Goal: Task Accomplishment & Management: Manage account settings

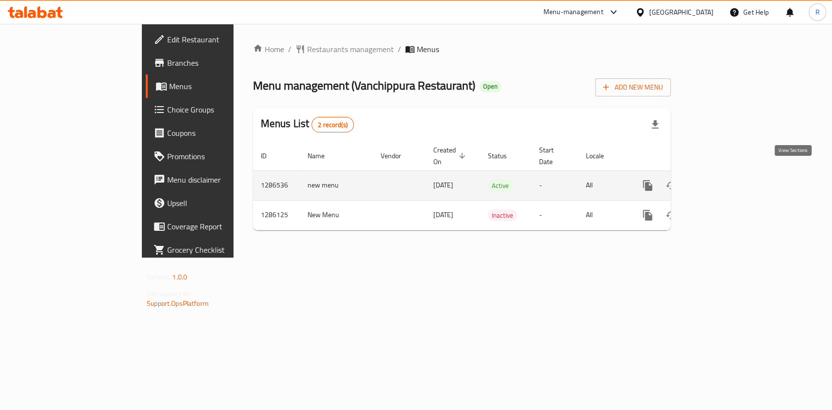
click at [723, 180] on icon "enhanced table" at bounding box center [718, 186] width 12 height 12
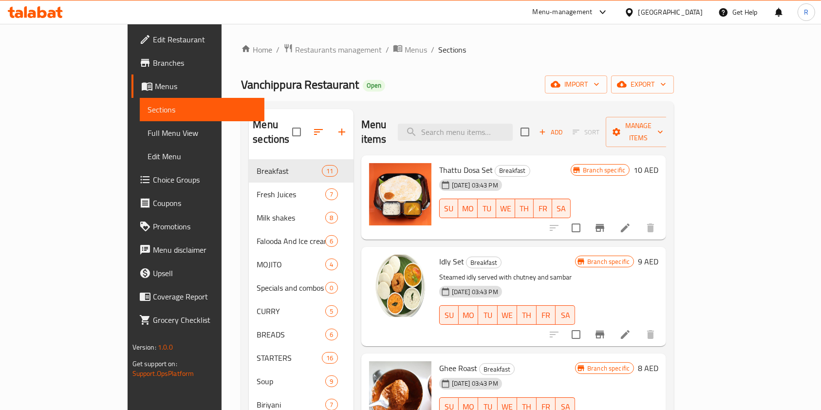
drag, startPoint x: 606, startPoint y: 121, endPoint x: 612, endPoint y: 121, distance: 5.4
click at [607, 121] on div "Menu items Add Sort Manage items" at bounding box center [513, 132] width 305 height 46
click at [535, 123] on input "checkbox" at bounding box center [525, 132] width 20 height 20
checkbox input "true"
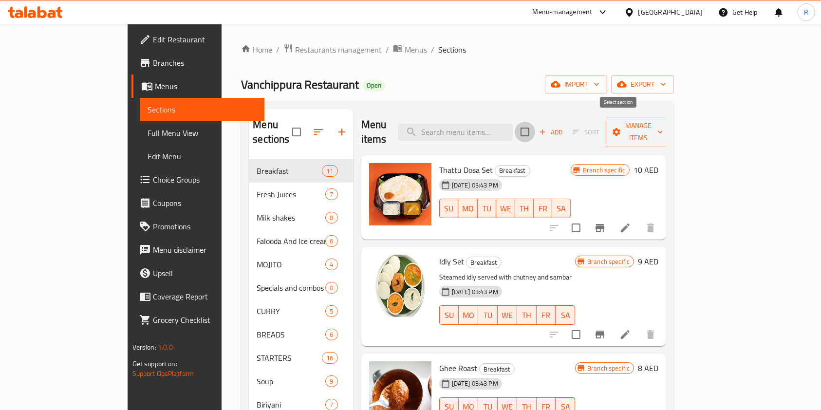
checkbox input "true"
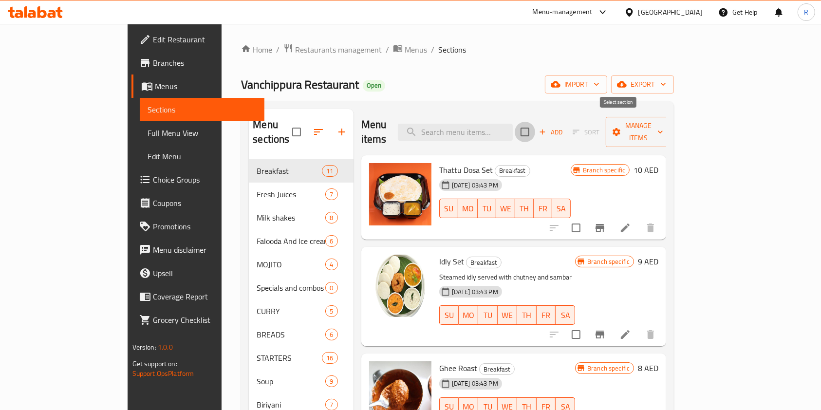
checkbox input "true"
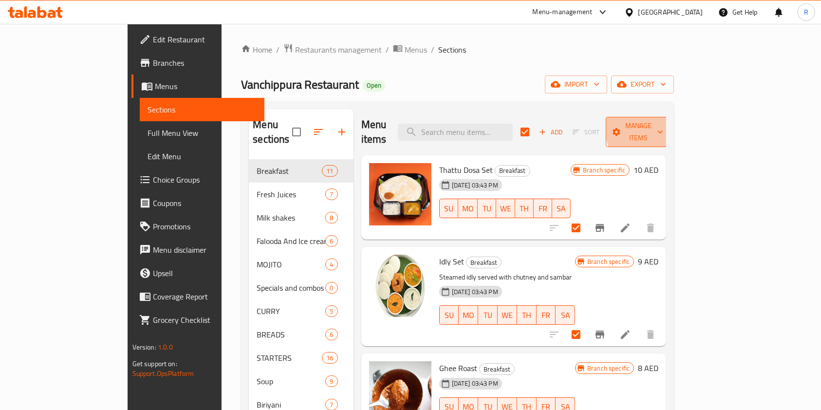
click at [663, 126] on span "Manage items" at bounding box center [639, 132] width 50 height 24
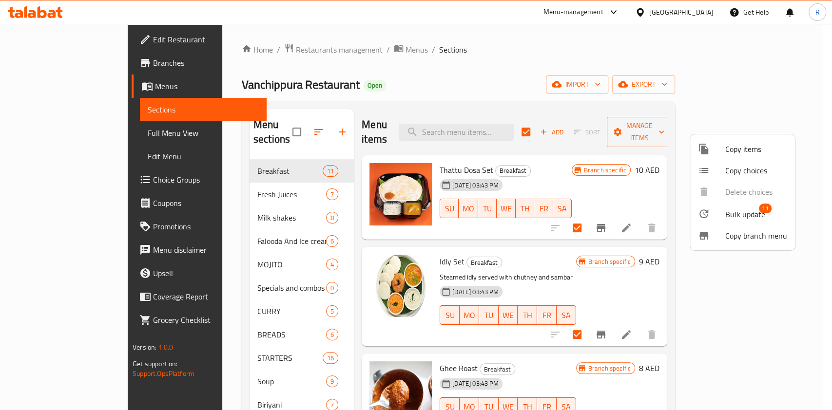
click at [748, 212] on span "Bulk update" at bounding box center [745, 214] width 40 height 12
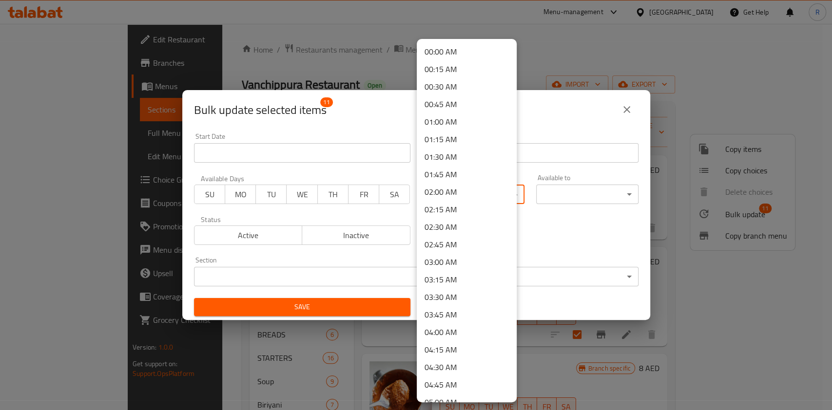
click at [451, 197] on body "​ Menu-management [GEOGRAPHIC_DATA] Get Help R Edit Restaurant Branches Menus S…" at bounding box center [416, 217] width 832 height 386
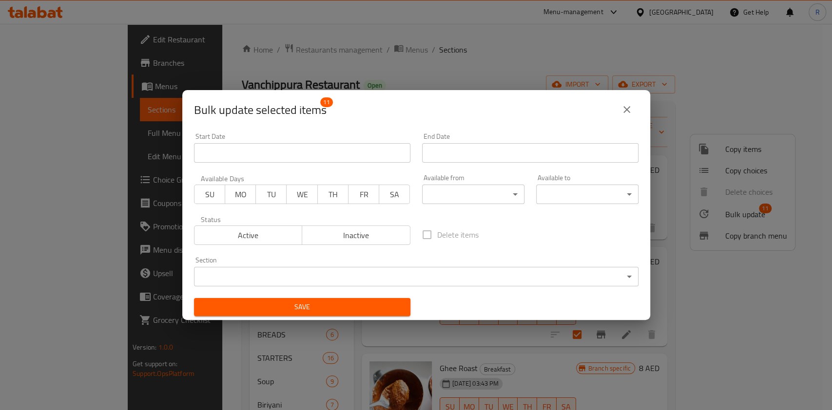
click at [546, 59] on div "Bulk update selected items 11 Start Date Start Date End Date End Date Available…" at bounding box center [416, 205] width 832 height 410
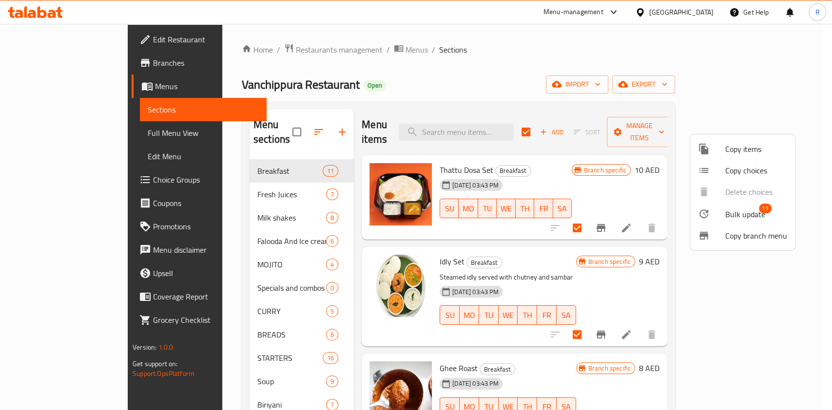
click at [547, 68] on div at bounding box center [416, 205] width 832 height 410
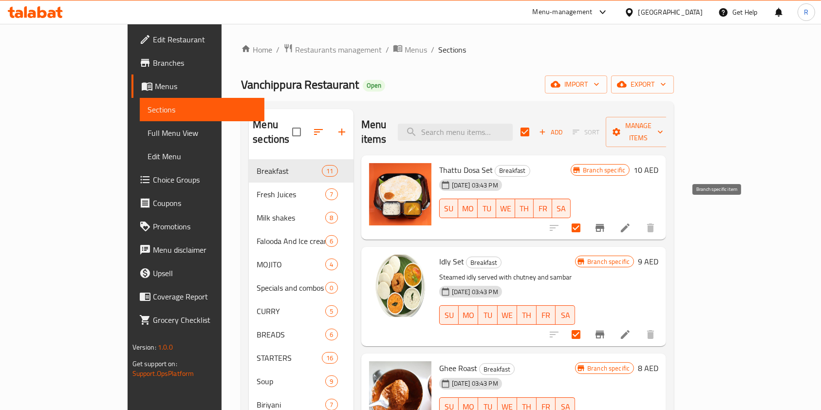
click at [605, 224] on icon "Branch-specific-item" at bounding box center [600, 228] width 9 height 8
click at [674, 87] on button "export" at bounding box center [642, 85] width 63 height 18
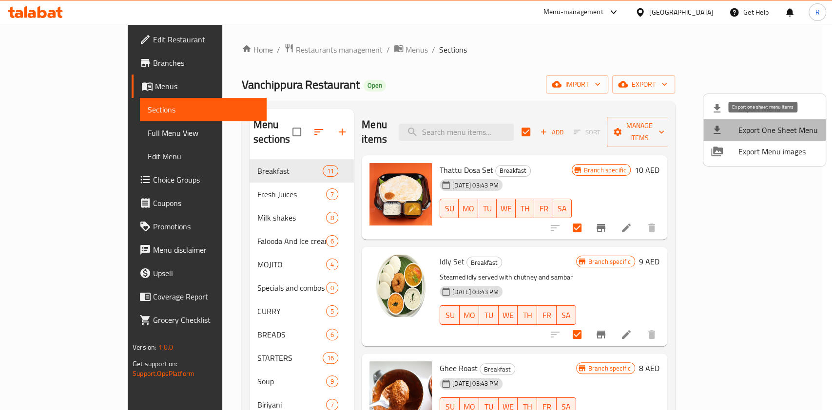
drag, startPoint x: 776, startPoint y: 132, endPoint x: 759, endPoint y: 158, distance: 30.5
click at [775, 132] on span "Export One Sheet Menu" at bounding box center [777, 130] width 79 height 12
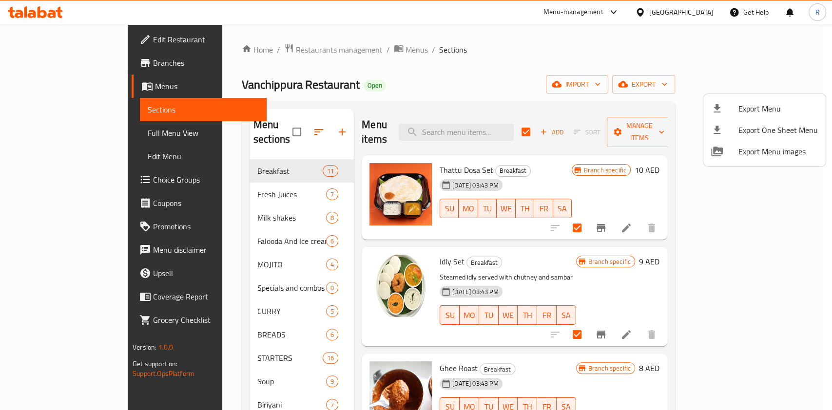
drag, startPoint x: 573, startPoint y: 86, endPoint x: 579, endPoint y: 80, distance: 7.9
click at [573, 85] on div at bounding box center [416, 205] width 832 height 410
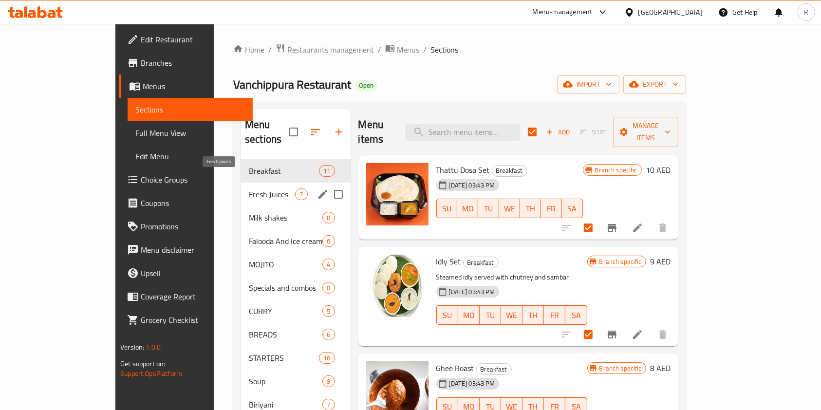
click at [254, 189] on span "Fresh Juices" at bounding box center [272, 195] width 46 height 12
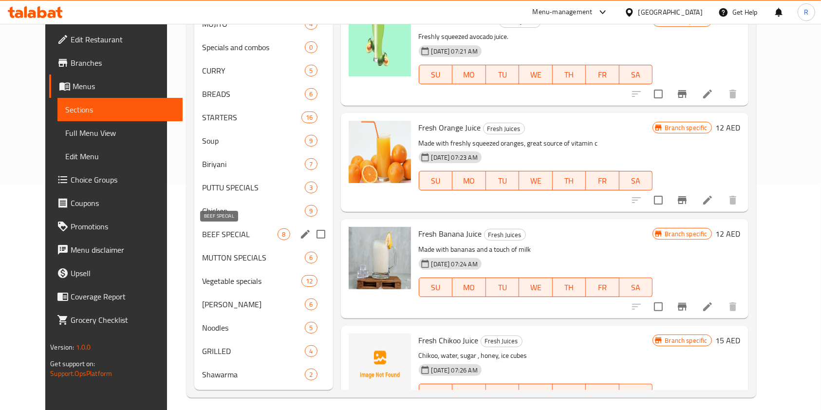
scroll to position [233, 0]
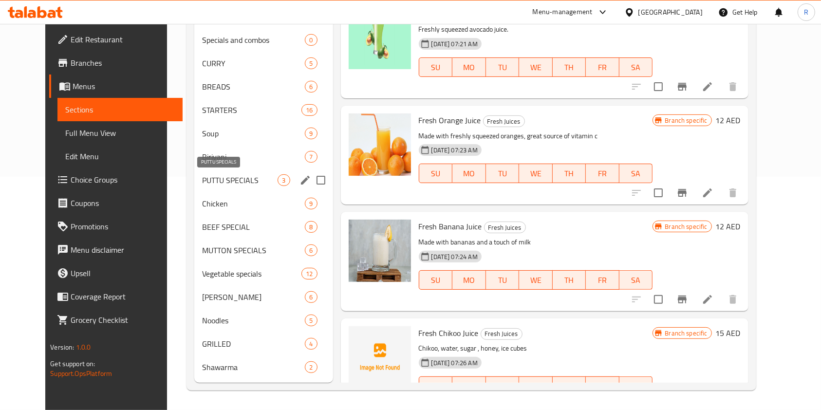
click at [227, 178] on span "PUTTU SPECIALS" at bounding box center [240, 180] width 76 height 12
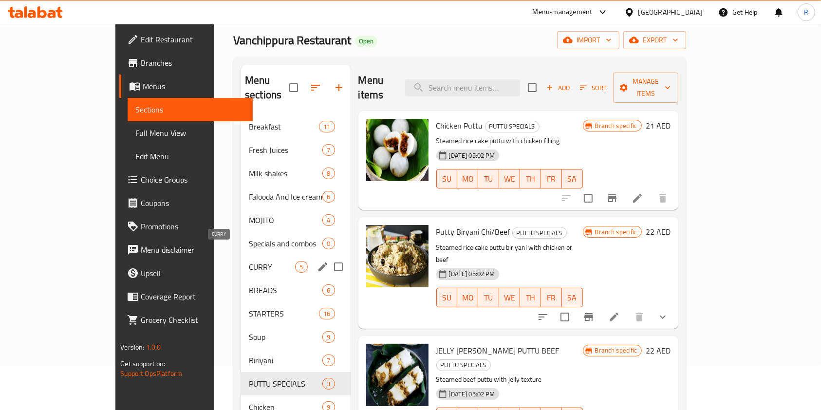
scroll to position [38, 0]
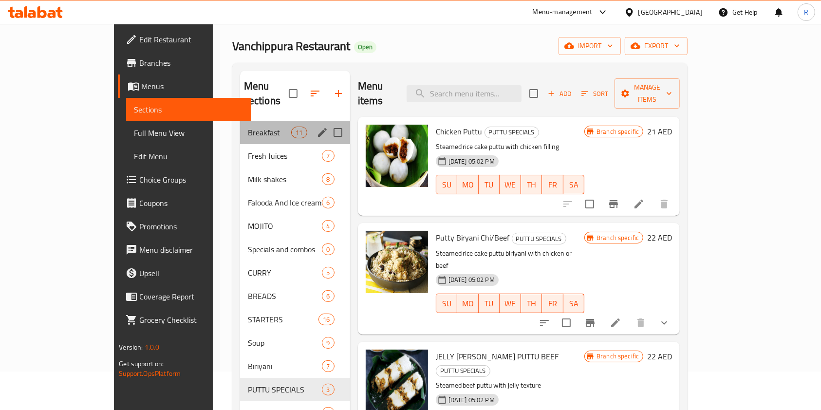
click at [240, 127] on div "Breakfast 11" at bounding box center [295, 132] width 110 height 23
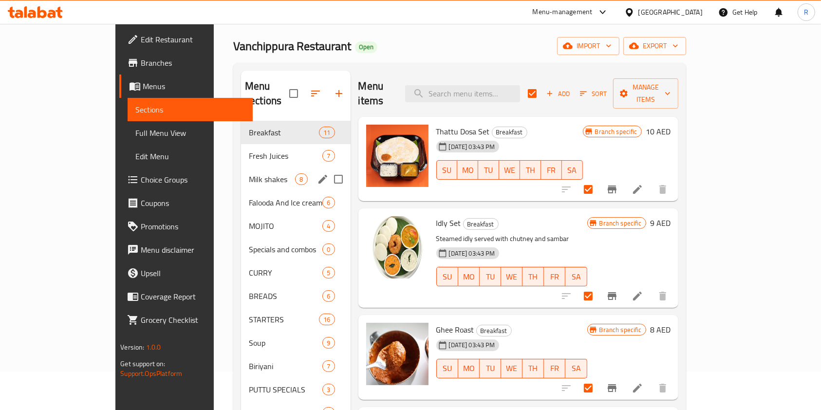
click at [241, 171] on div "Milk shakes 8" at bounding box center [295, 179] width 109 height 23
checkbox input "false"
